Goal: Transaction & Acquisition: Register for event/course

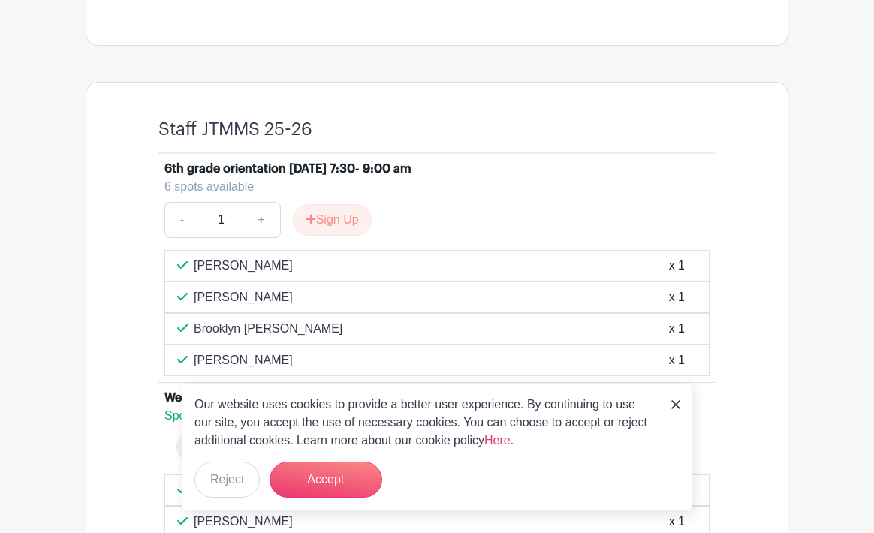
scroll to position [548, 0]
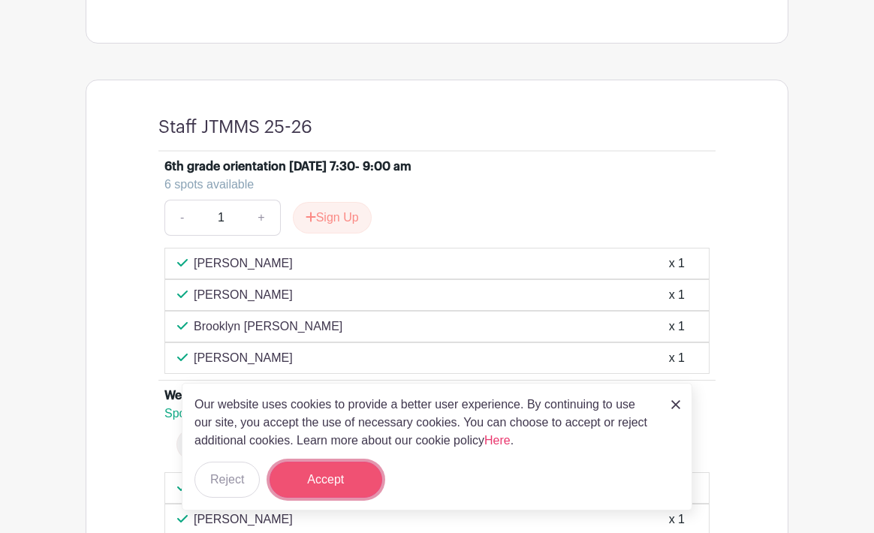
click at [319, 486] on button "Accept" at bounding box center [326, 480] width 113 height 36
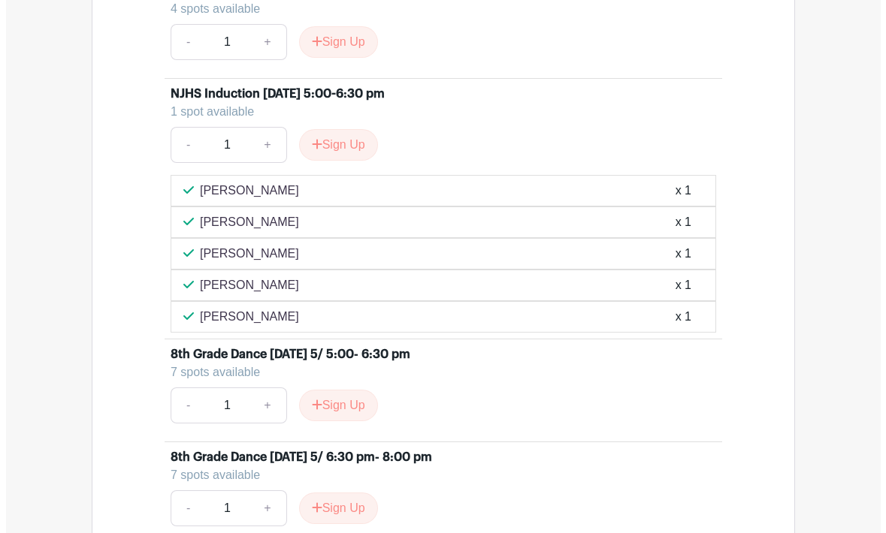
scroll to position [1785, 0]
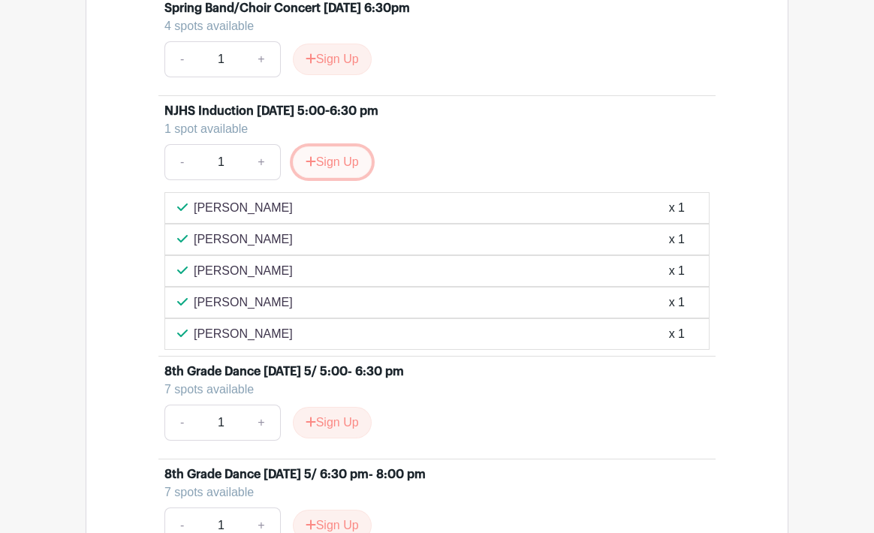
click at [340, 155] on button "Sign Up" at bounding box center [332, 162] width 79 height 32
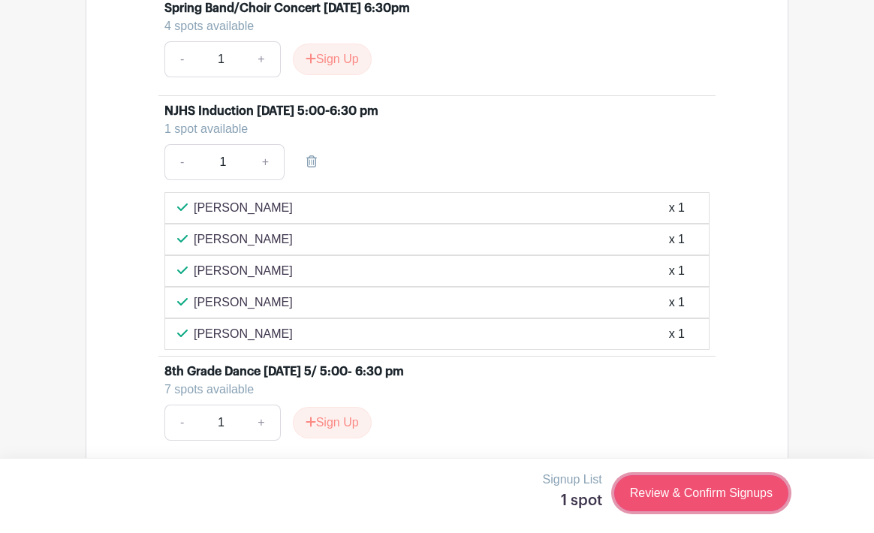
click at [694, 499] on link "Review & Confirm Signups" at bounding box center [702, 494] width 174 height 36
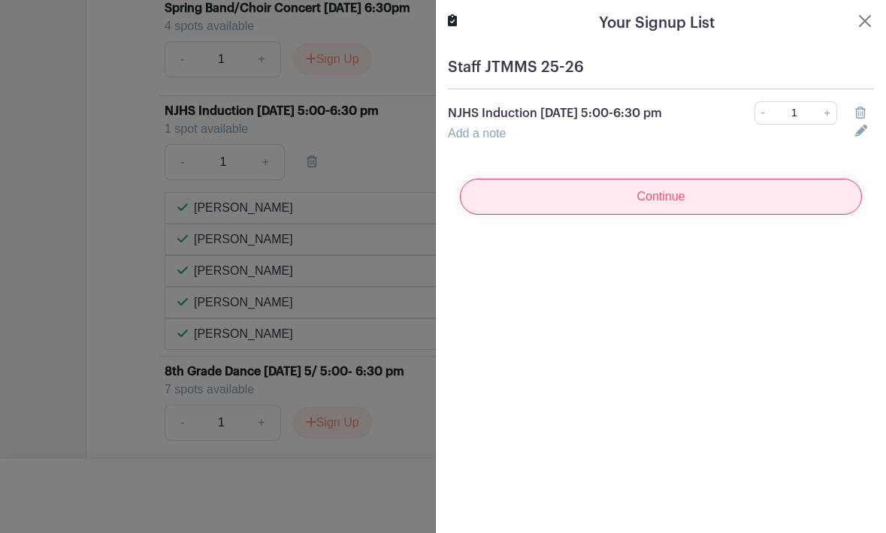
click at [681, 203] on input "Continue" at bounding box center [661, 197] width 402 height 36
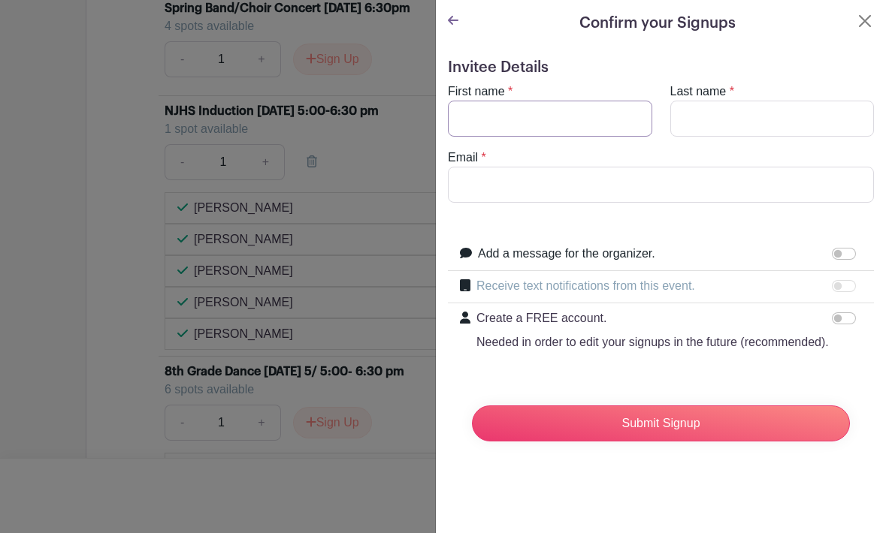
click at [575, 128] on input "First name" at bounding box center [550, 119] width 204 height 36
type input "[PERSON_NAME]"
click at [729, 119] on input "Last name" at bounding box center [772, 119] width 204 height 36
type input "[PERSON_NAME]"
click at [551, 172] on input "Email" at bounding box center [661, 185] width 426 height 36
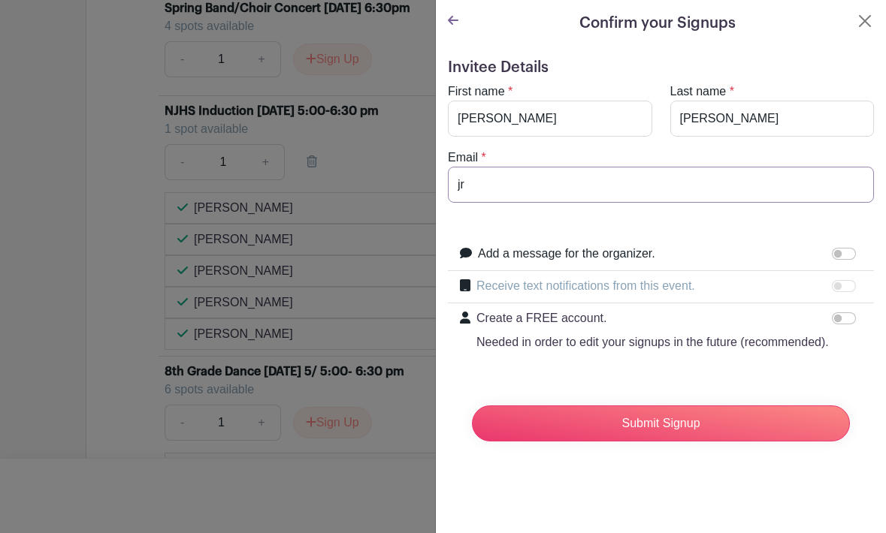
scroll to position [1816, 0]
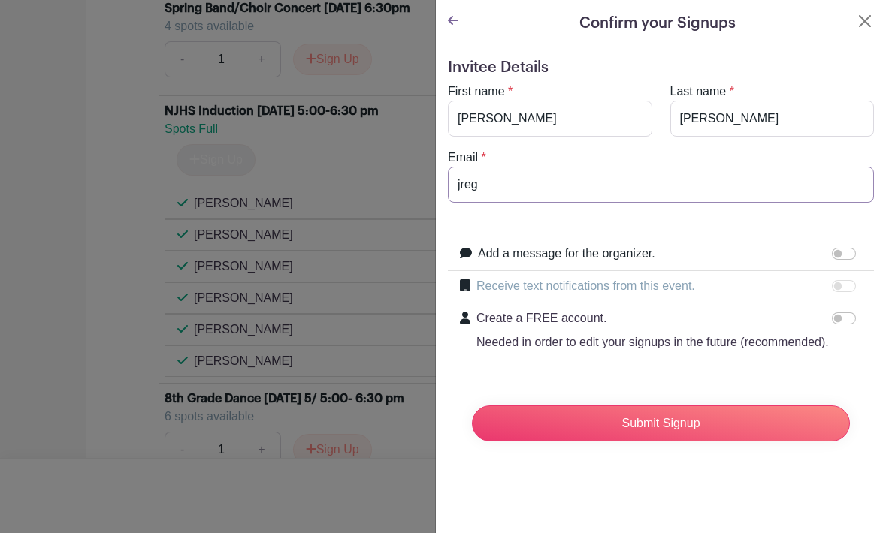
type input "[EMAIL_ADDRESS][DOMAIN_NAME]"
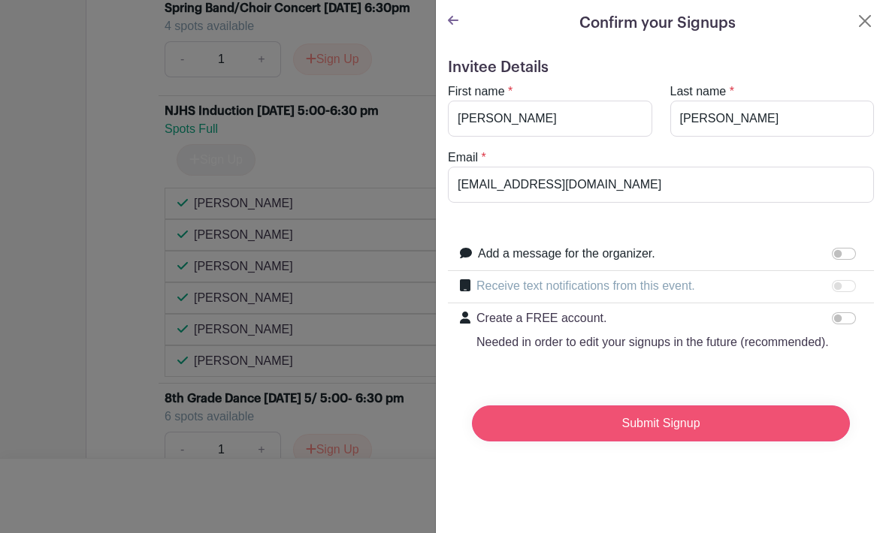
click at [649, 442] on input "Submit Signup" at bounding box center [661, 424] width 378 height 36
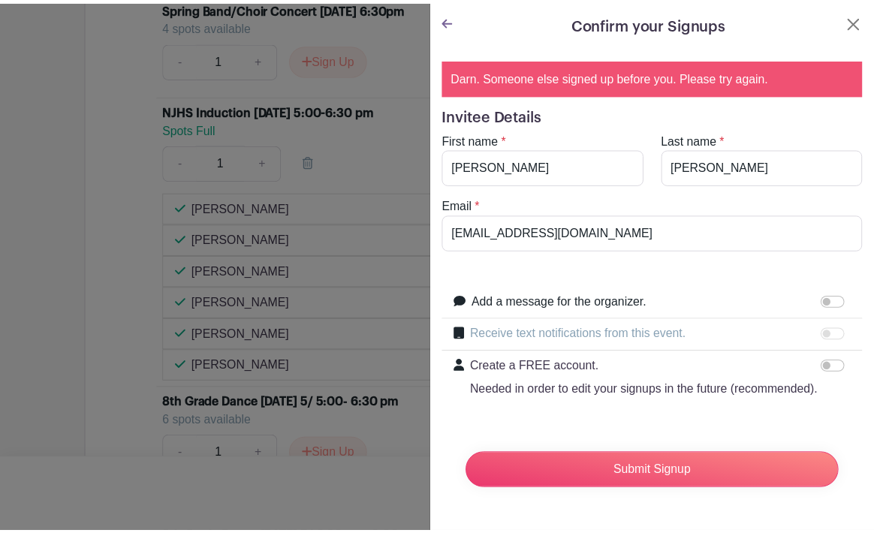
scroll to position [1848, 0]
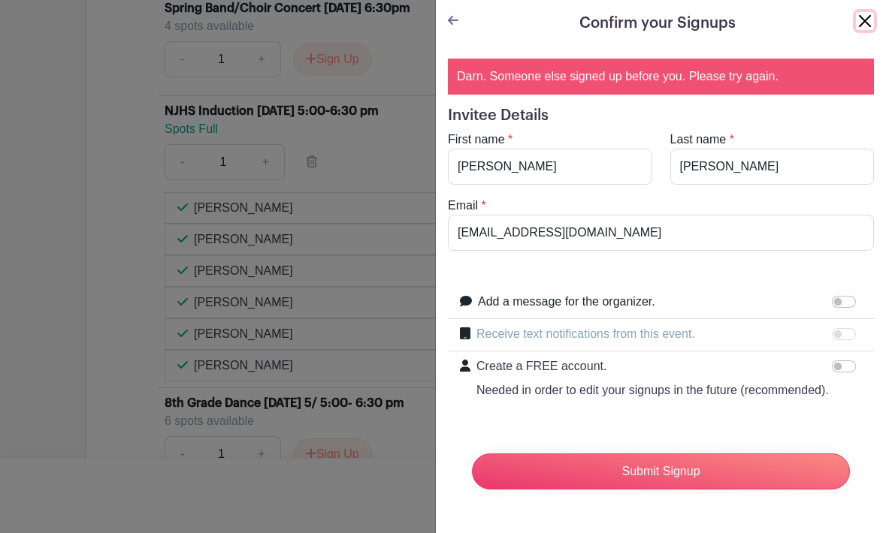
click at [856, 20] on button "Close" at bounding box center [865, 21] width 18 height 18
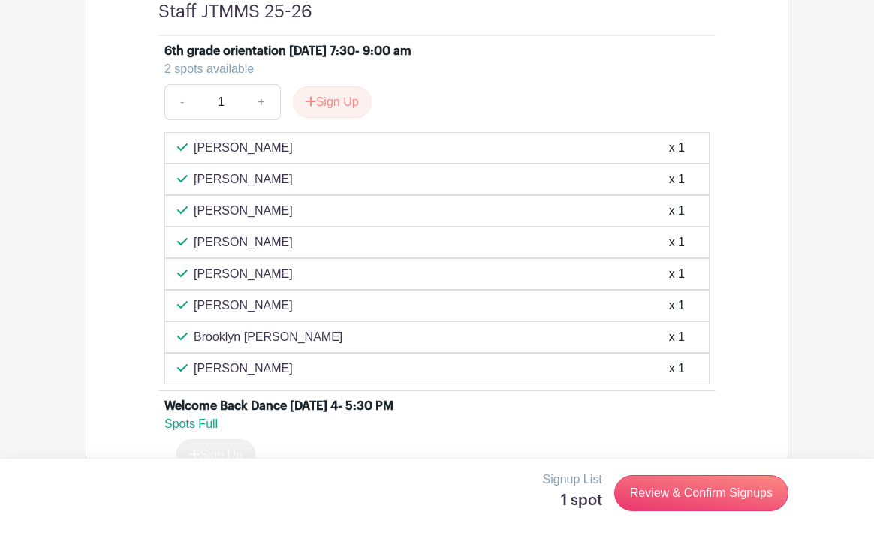
scroll to position [645, 0]
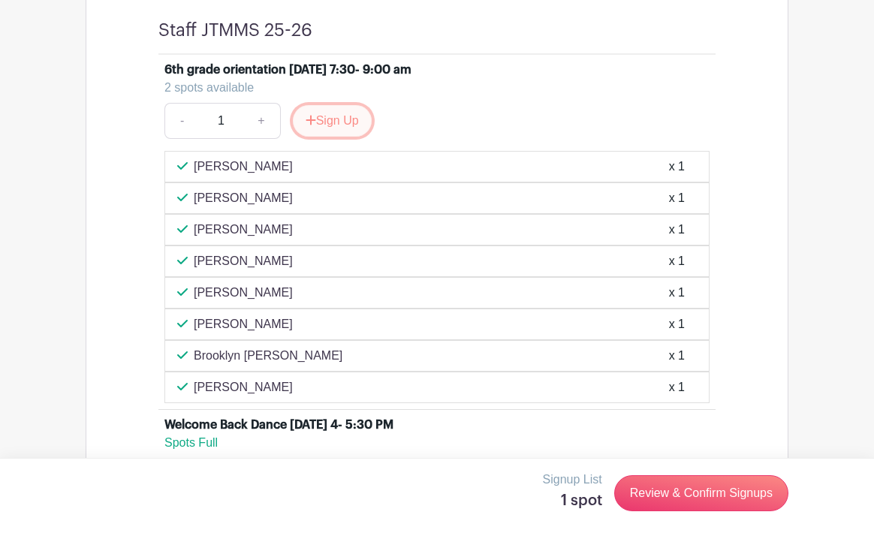
click at [352, 121] on button "Sign Up" at bounding box center [332, 121] width 79 height 32
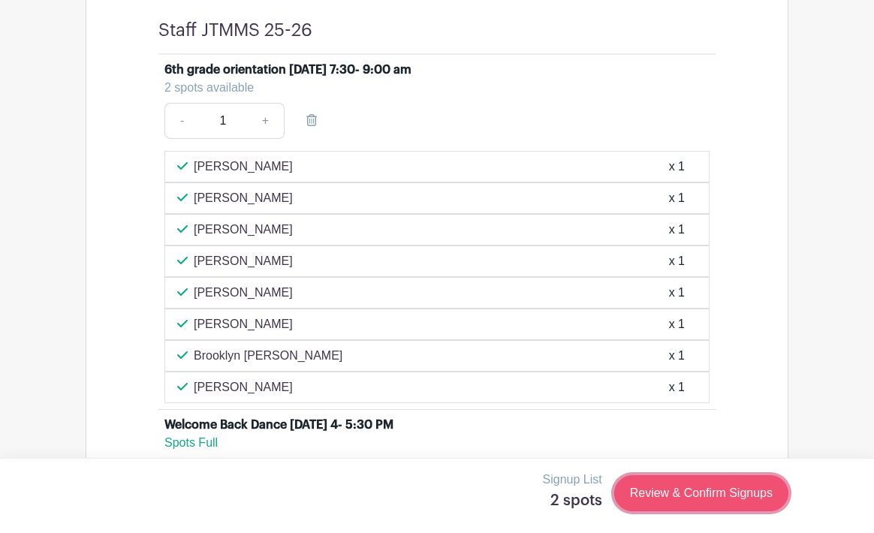
click at [686, 499] on link "Review & Confirm Signups" at bounding box center [702, 494] width 174 height 36
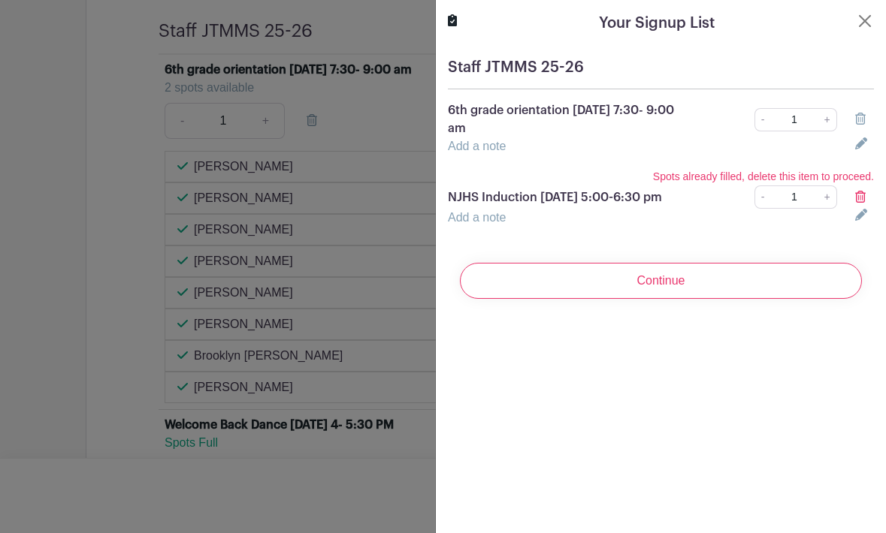
click at [855, 195] on icon at bounding box center [860, 197] width 11 height 12
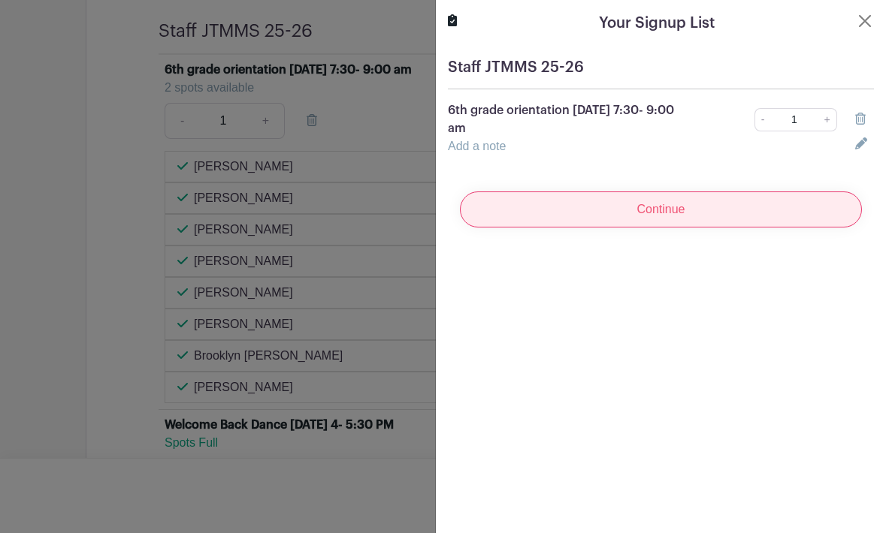
click at [693, 210] on input "Continue" at bounding box center [661, 210] width 402 height 36
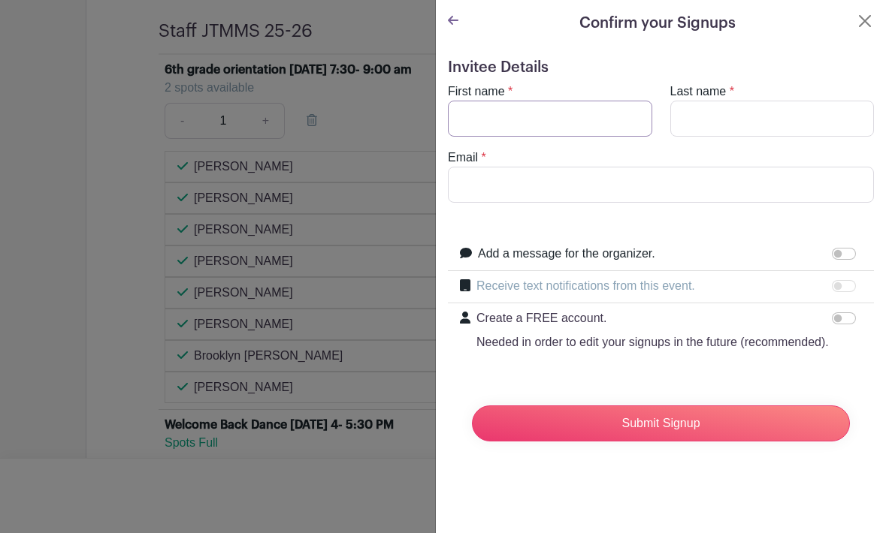
click at [549, 119] on input "First name" at bounding box center [550, 119] width 204 height 36
type input "[PERSON_NAME]"
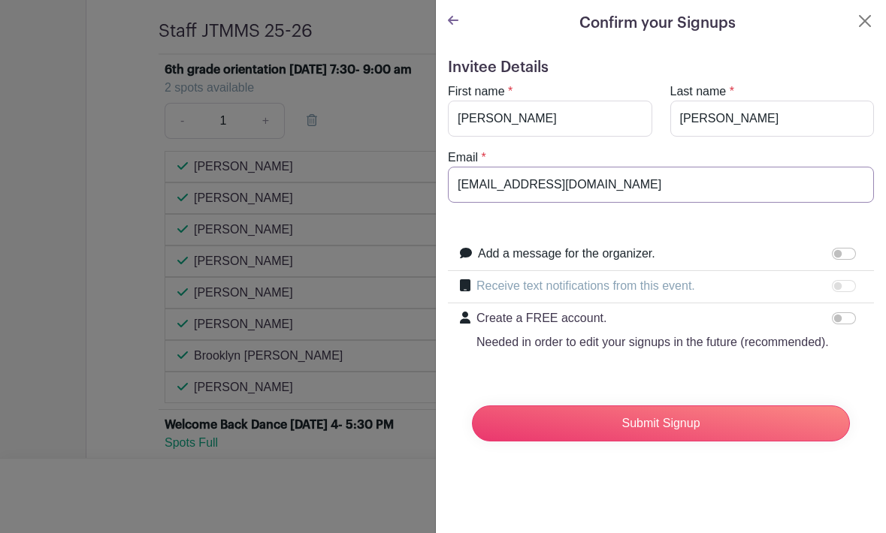
click at [578, 191] on input "[EMAIL_ADDRESS][DOMAIN_NAME]" at bounding box center [661, 185] width 426 height 36
type input "[EMAIL_ADDRESS][DOMAIN_NAME]"
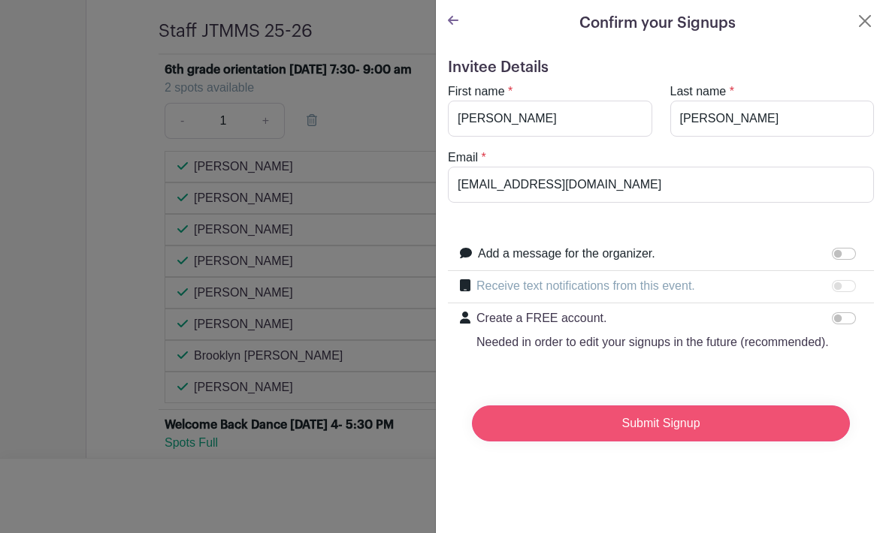
click at [661, 442] on input "Submit Signup" at bounding box center [661, 424] width 378 height 36
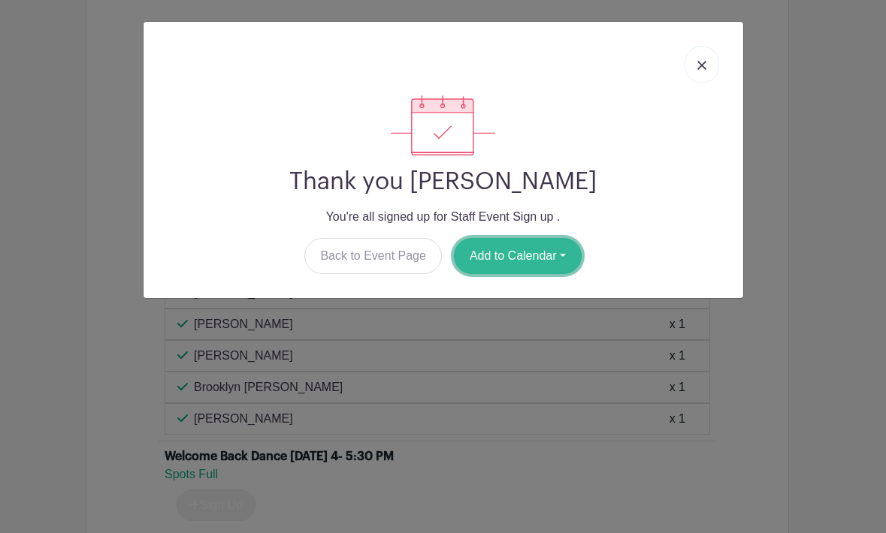
click at [512, 254] on button "Add to Calendar" at bounding box center [518, 256] width 128 height 36
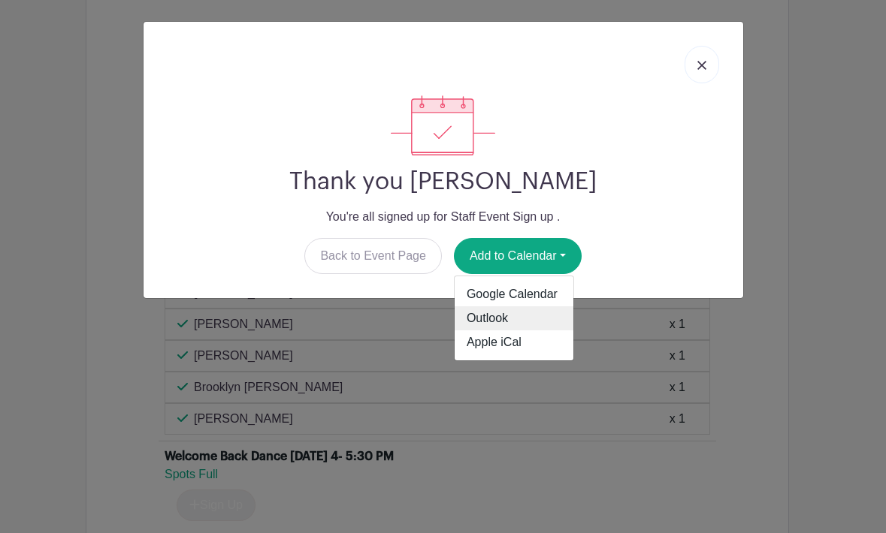
click at [504, 322] on link "Outlook" at bounding box center [513, 319] width 119 height 24
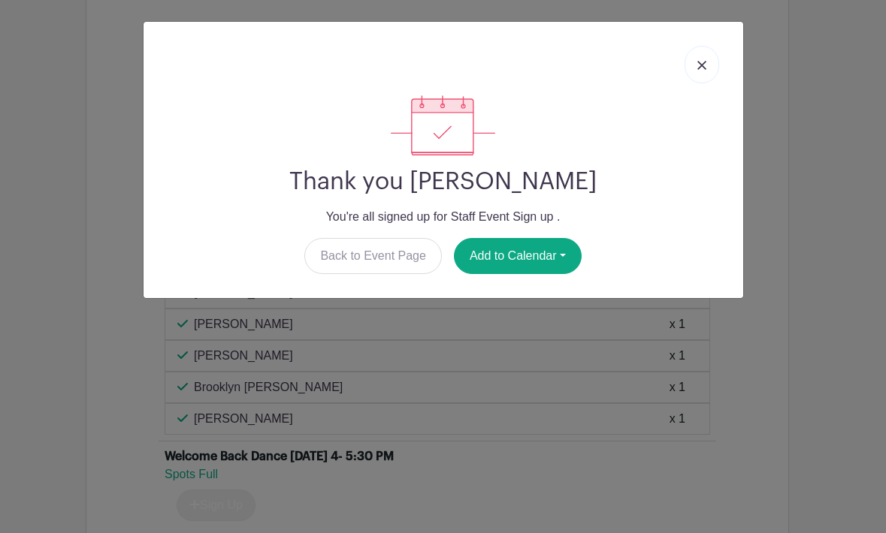
click at [699, 65] on img at bounding box center [701, 65] width 9 height 9
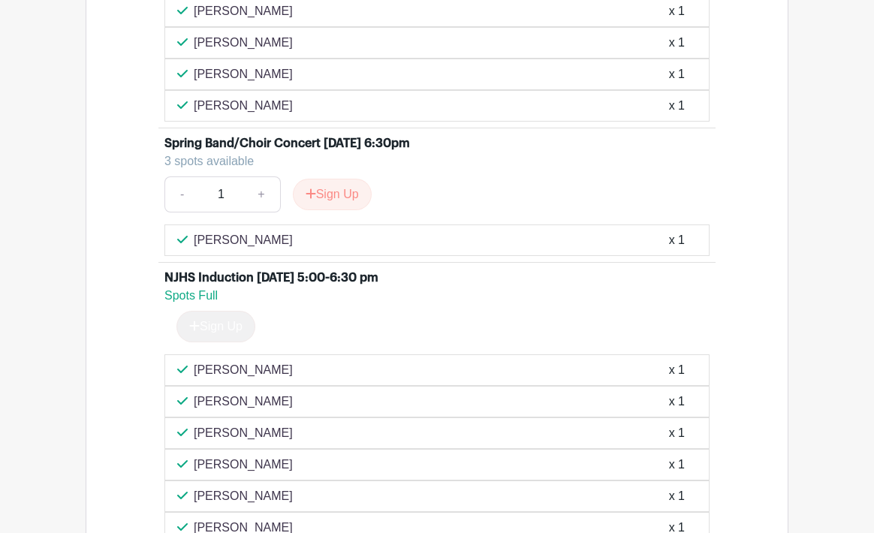
scroll to position [2149, 0]
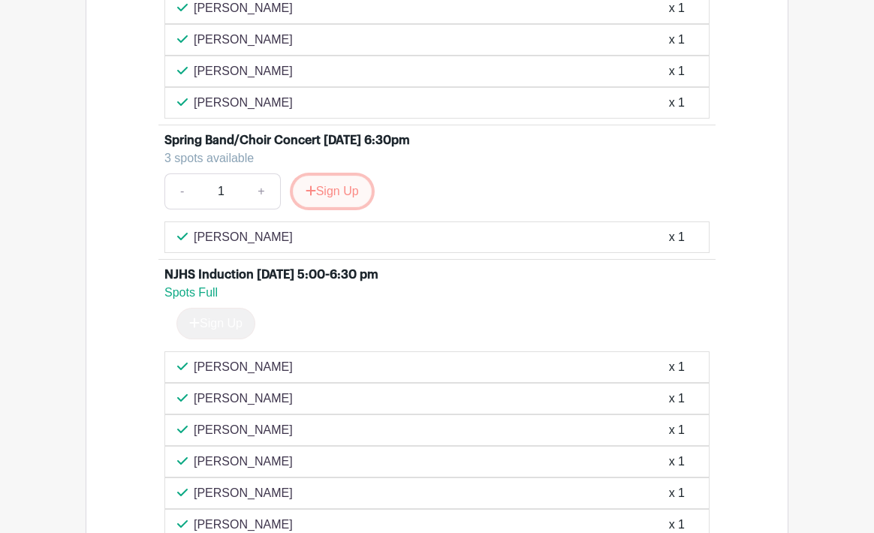
click at [329, 195] on button "Sign Up" at bounding box center [332, 192] width 79 height 32
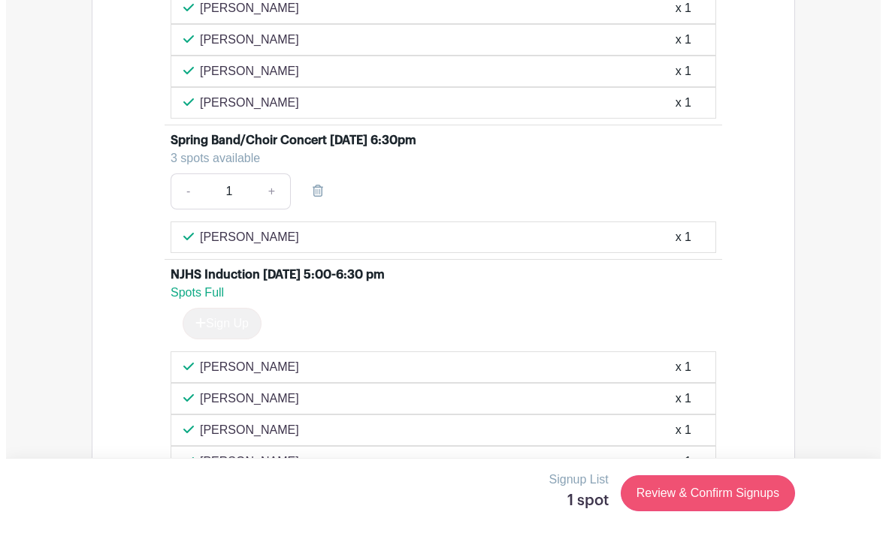
scroll to position [2180, 0]
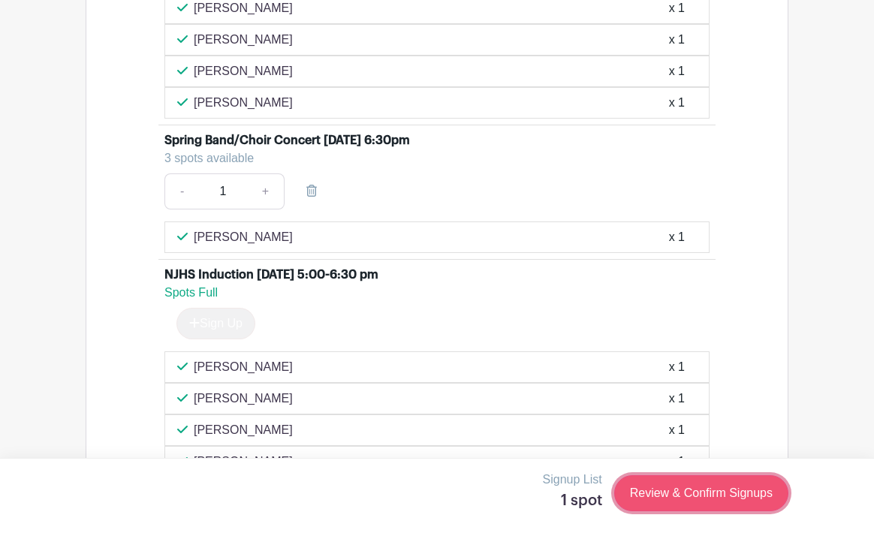
click at [696, 488] on link "Review & Confirm Signups" at bounding box center [702, 494] width 174 height 36
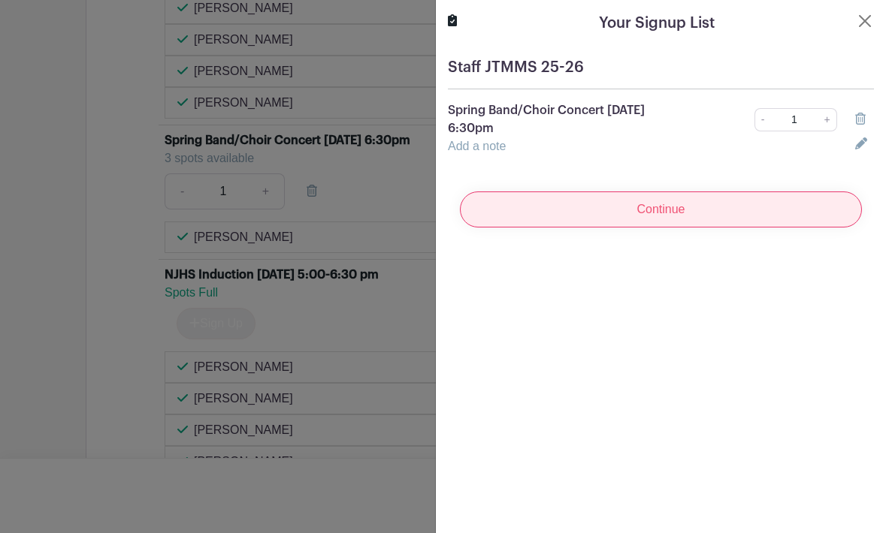
click at [668, 193] on input "Continue" at bounding box center [661, 210] width 402 height 36
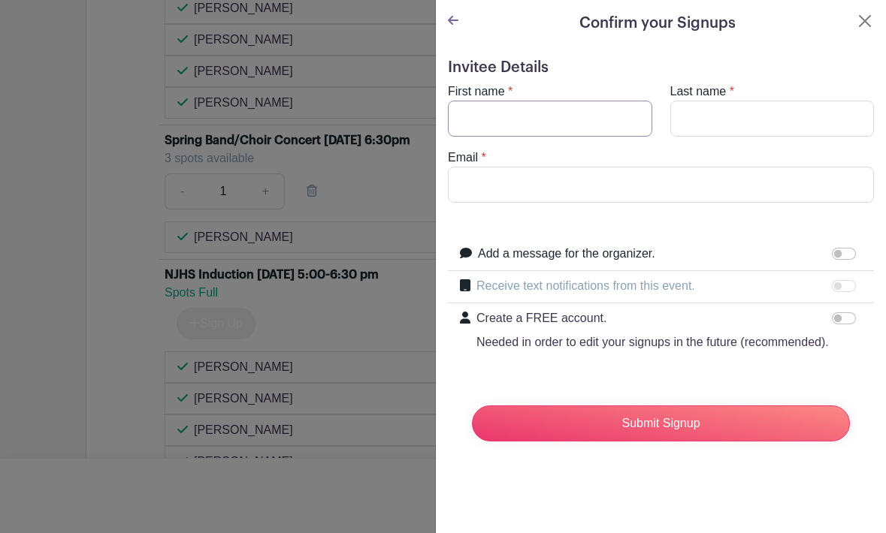
click at [545, 119] on input "First name" at bounding box center [550, 119] width 204 height 36
type input "[PERSON_NAME]"
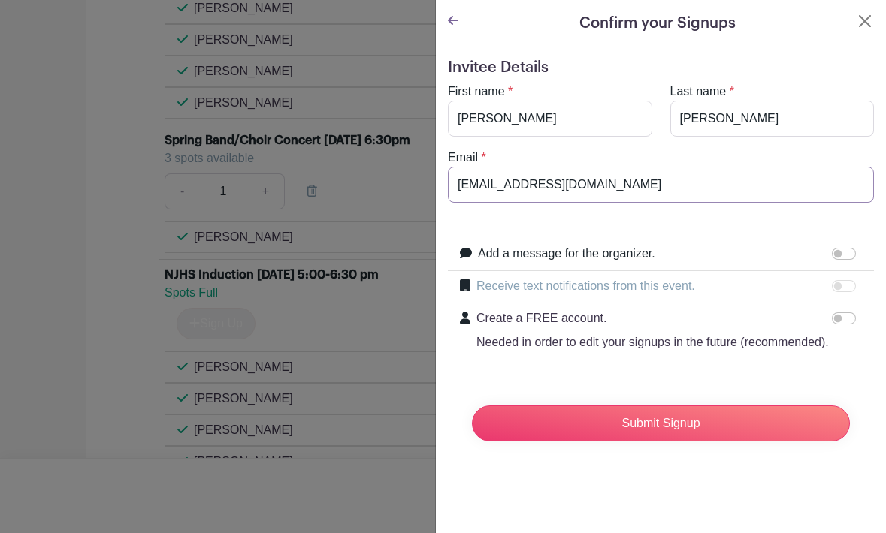
click at [536, 190] on input "[EMAIL_ADDRESS][DOMAIN_NAME]" at bounding box center [661, 185] width 426 height 36
type input "[EMAIL_ADDRESS][DOMAIN_NAME]"
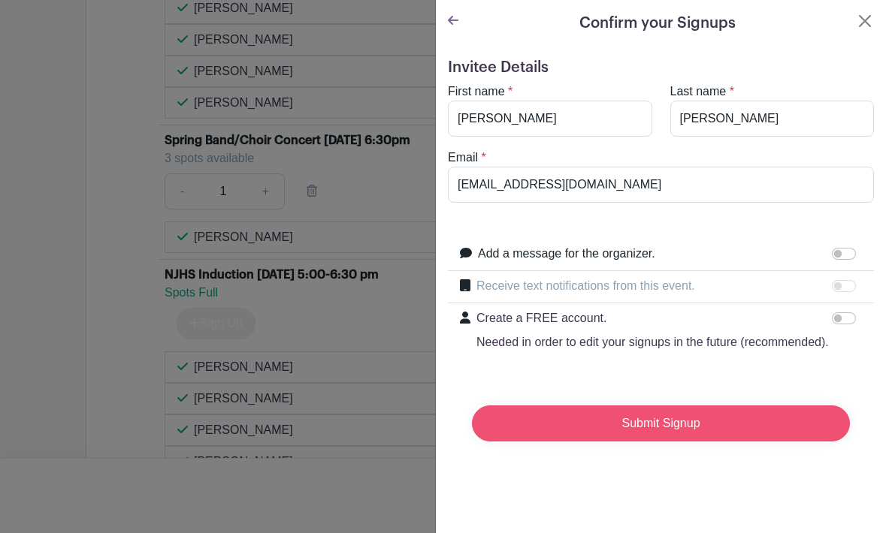
click at [637, 442] on input "Submit Signup" at bounding box center [661, 424] width 378 height 36
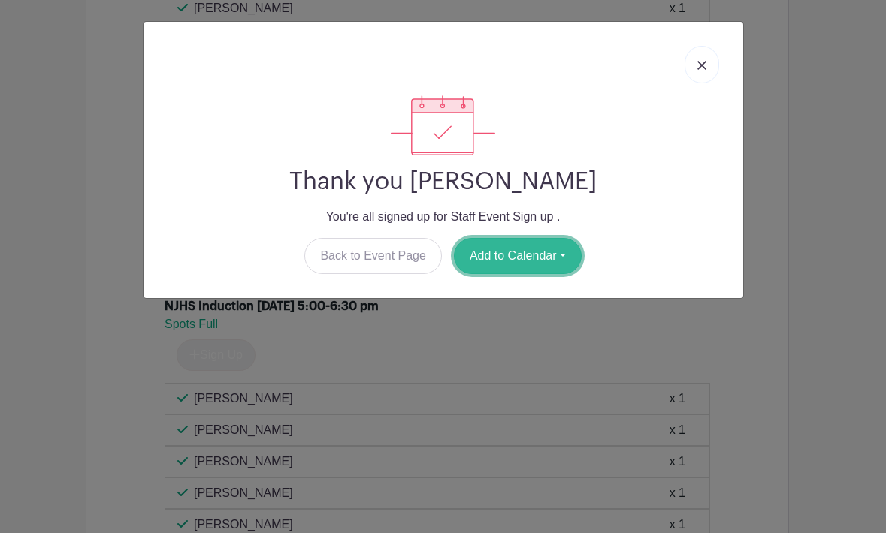
click at [554, 253] on button "Add to Calendar" at bounding box center [518, 256] width 128 height 36
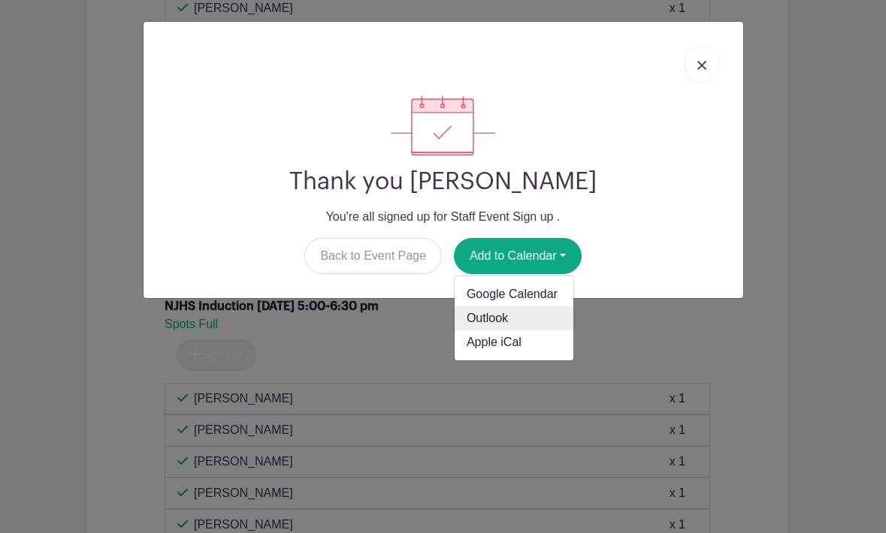
click at [497, 328] on link "Outlook" at bounding box center [513, 319] width 119 height 24
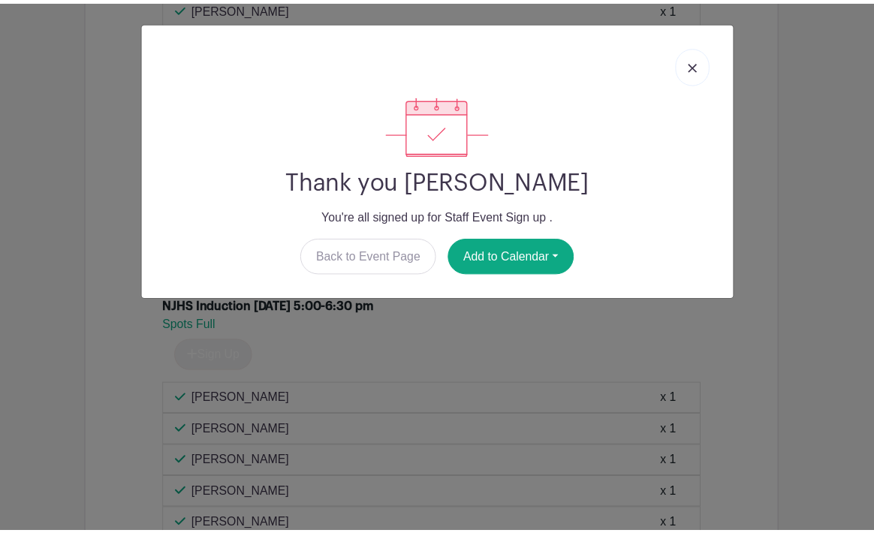
scroll to position [2207, 0]
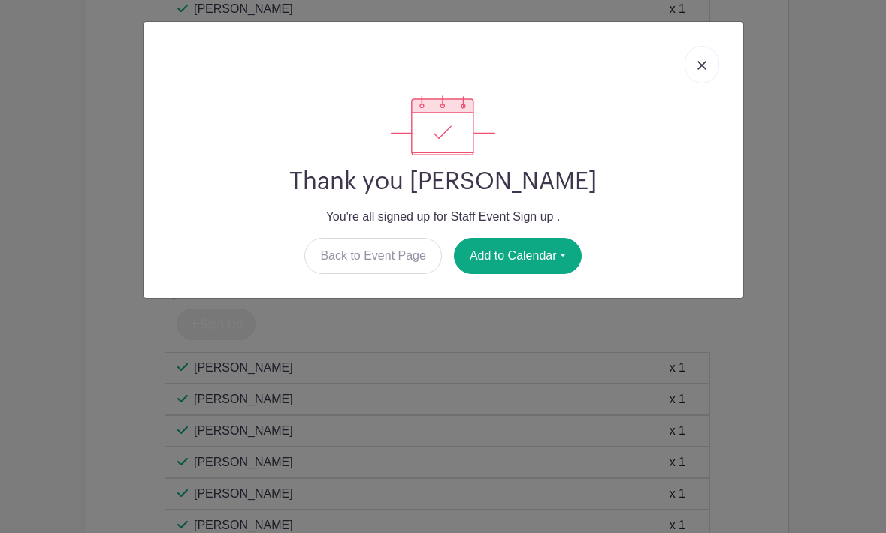
click at [696, 125] on div at bounding box center [443, 125] width 575 height 60
click at [708, 65] on link at bounding box center [701, 65] width 35 height 38
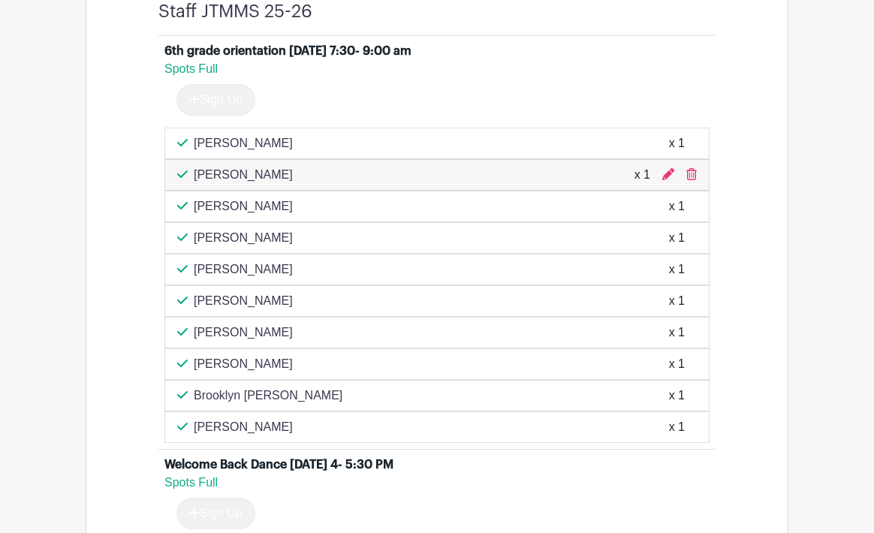
scroll to position [681, 0]
